Goal: Task Accomplishment & Management: Manage account settings

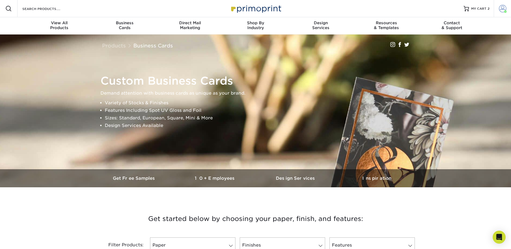
click at [499, 7] on span at bounding box center [503, 9] width 8 height 8
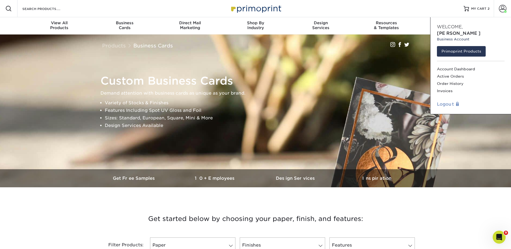
click at [445, 101] on link "Logout" at bounding box center [471, 104] width 68 height 6
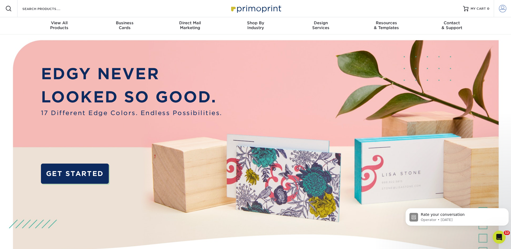
click at [504, 8] on span at bounding box center [503, 9] width 8 height 8
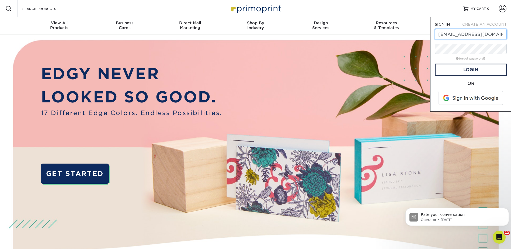
drag, startPoint x: 500, startPoint y: 33, endPoint x: 436, endPoint y: 34, distance: 64.6
click at [434, 34] on div "SIGN IN CREATE AN ACCOUNT dknysh@macadamcpt.com forgot password? All fields are…" at bounding box center [470, 64] width 81 height 94
paste input "ammanncj@gmail"
type input "ammanncj@gmail.com"
click at [482, 65] on link "Login" at bounding box center [471, 70] width 72 height 12
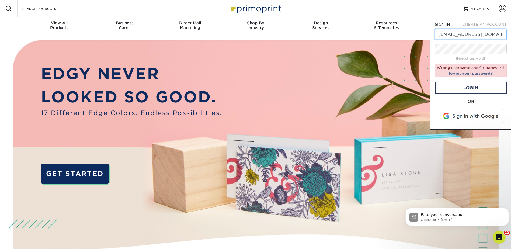
click at [490, 33] on input "ammanncj@gmail.com" at bounding box center [471, 34] width 72 height 10
click at [439, 33] on input "ammanncj@gmail.com" at bounding box center [471, 34] width 72 height 10
click at [473, 94] on link "Login" at bounding box center [471, 88] width 72 height 12
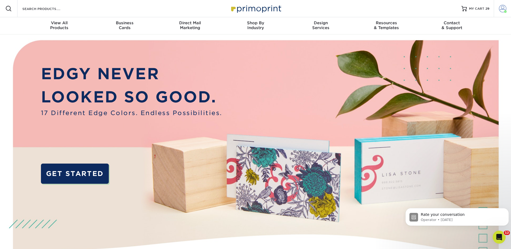
click at [499, 6] on span at bounding box center [503, 9] width 8 height 8
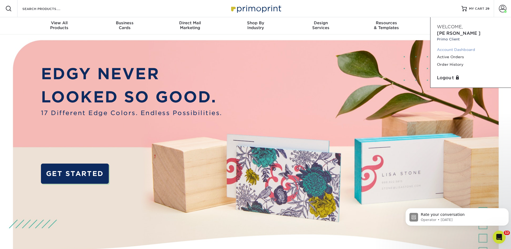
click at [455, 46] on link "Account Dashboard" at bounding box center [471, 49] width 68 height 7
